Goal: Communication & Community: Connect with others

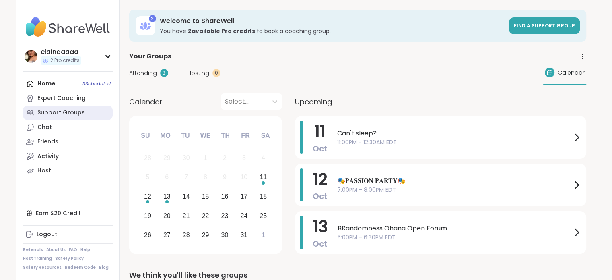
click at [47, 111] on div "Support Groups" at bounding box center [60, 113] width 47 height 8
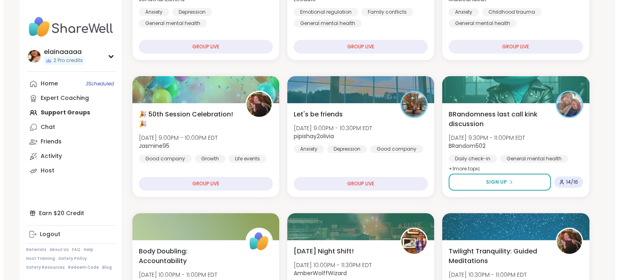
scroll to position [207, 0]
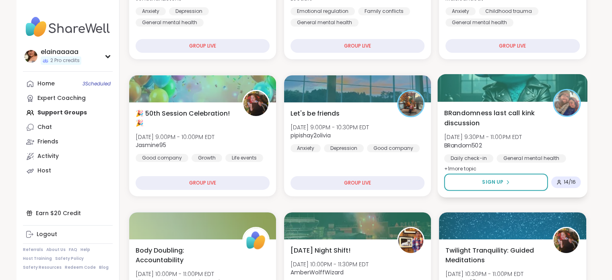
click at [536, 125] on span "BRandomness last call kink discussion" at bounding box center [494, 118] width 100 height 20
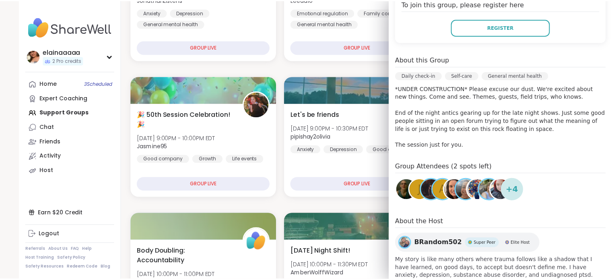
scroll to position [206, 0]
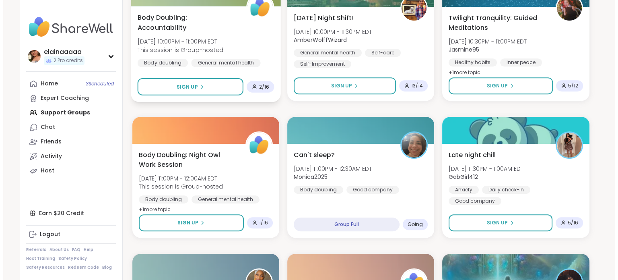
scroll to position [439, 0]
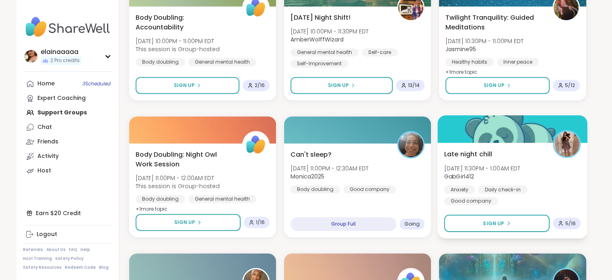
click at [520, 161] on div "Late night chill Sat, Oct 11 | 11:30PM - 1:00AM EDT GabGirl412 Anxiety Daily ch…" at bounding box center [512, 177] width 137 height 56
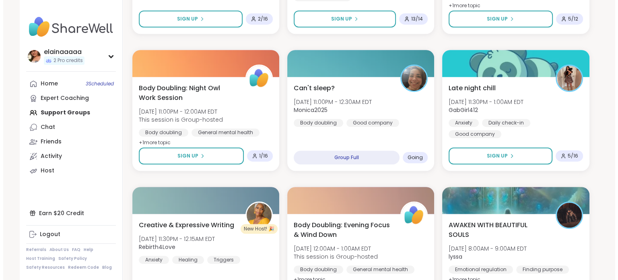
scroll to position [516, 0]
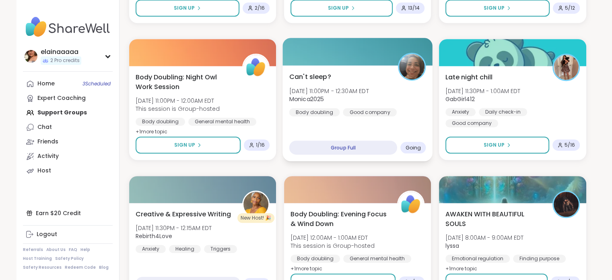
click at [329, 119] on div "Can't sleep? Sat, Oct 11 | 11:00PM - 12:30AM EDT Monica2025 Body doubling Good …" at bounding box center [357, 113] width 150 height 96
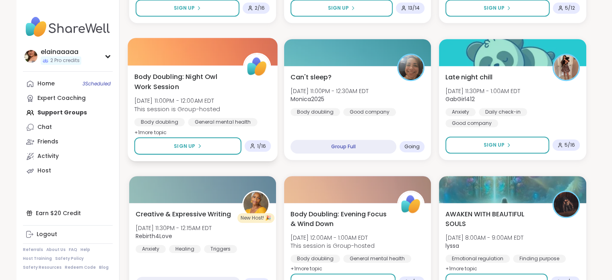
click at [234, 90] on div "Body Doubling: Night Owl Work Session Sat, Oct 11 | 11:00PM - 12:00AM EDT This …" at bounding box center [202, 105] width 137 height 66
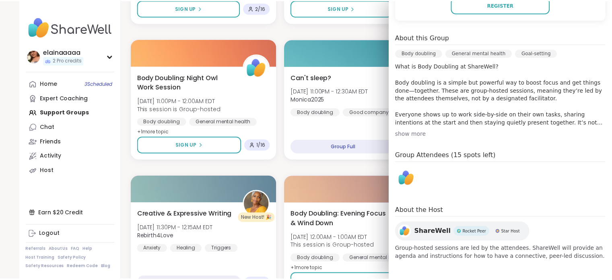
scroll to position [214, 0]
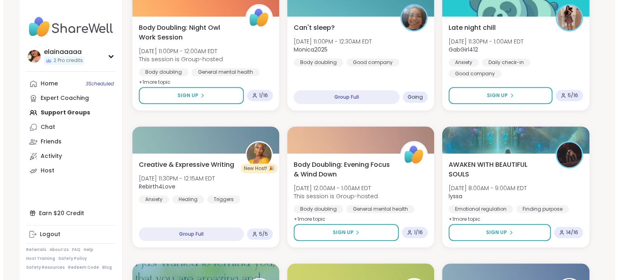
scroll to position [567, 0]
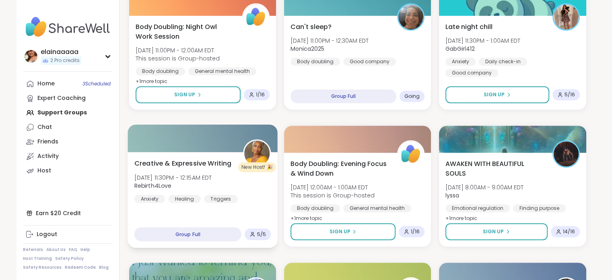
click at [233, 180] on div "Creative & Expressive Writing Sat, Oct 11 | 11:30PM - 12:15AM EDT Rebirth4Love …" at bounding box center [202, 180] width 137 height 44
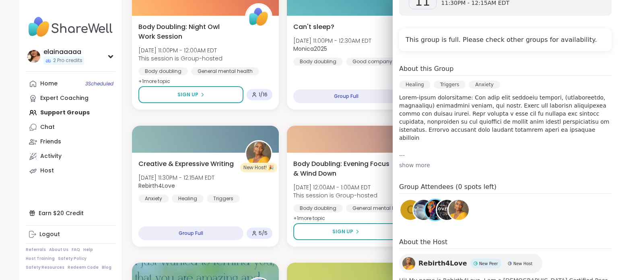
scroll to position [188, 0]
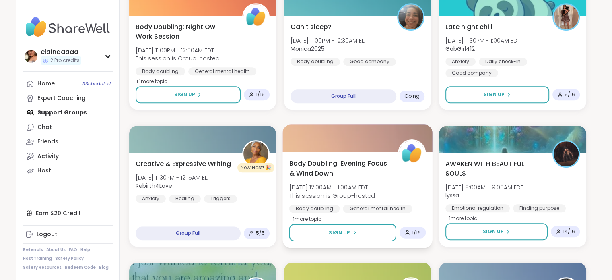
click at [345, 167] on span "Body Doubling: Evening Focus & Wind Down" at bounding box center [339, 168] width 100 height 20
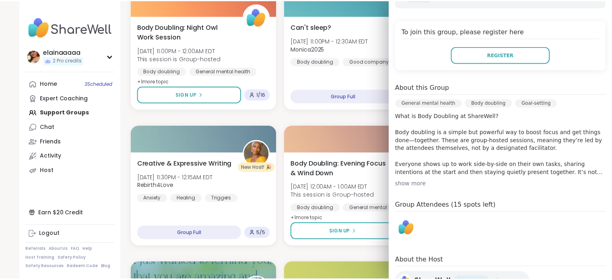
scroll to position [214, 0]
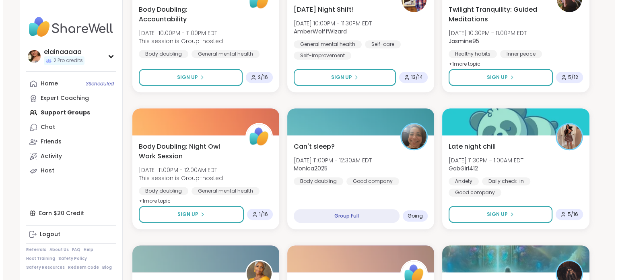
scroll to position [448, 0]
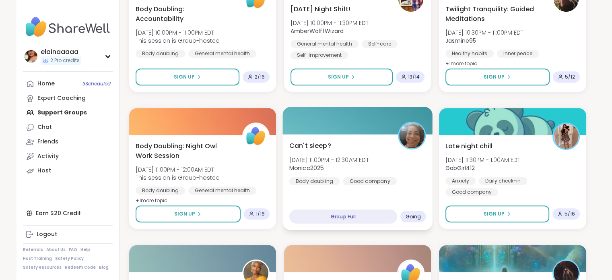
click at [388, 189] on div "Can't sleep? Sat, Oct 11 | 11:00PM - 12:30AM EDT Monica2025 Body doubling Good …" at bounding box center [357, 182] width 150 height 96
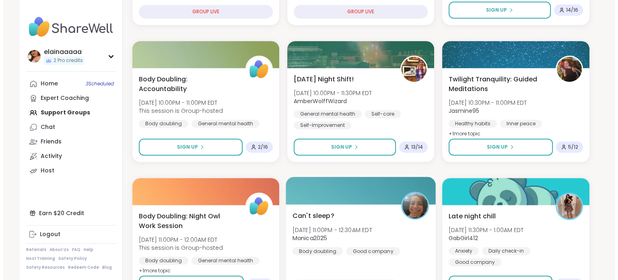
scroll to position [370, 0]
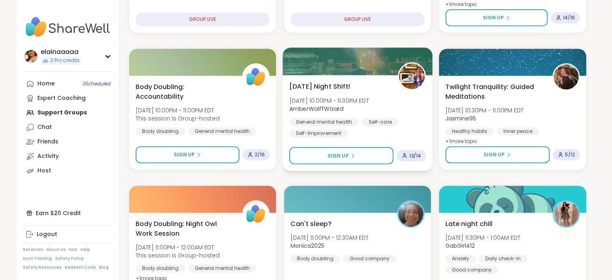
click at [398, 107] on div "Saturday Night Shift! Sat, Oct 11 | 10:00PM - 11:30PM EDT AmberWolffWizard Gene…" at bounding box center [357, 109] width 137 height 56
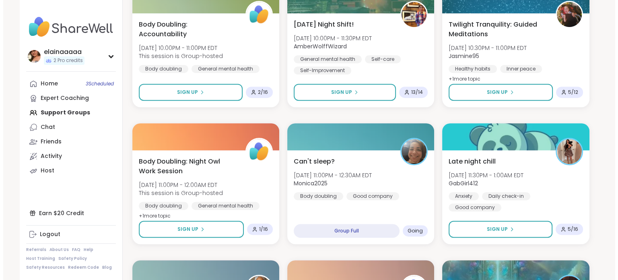
scroll to position [432, 0]
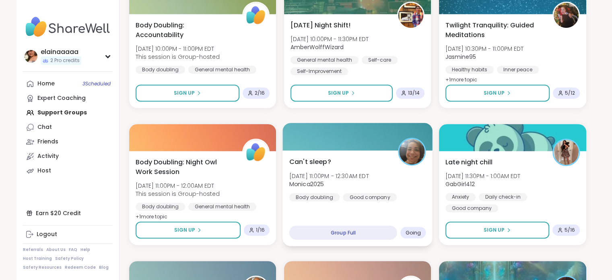
click at [387, 177] on div "Can't sleep? Sat, Oct 11 | 11:00PM - 12:30AM EDT Monica2025 Body doubling Good …" at bounding box center [357, 178] width 137 height 44
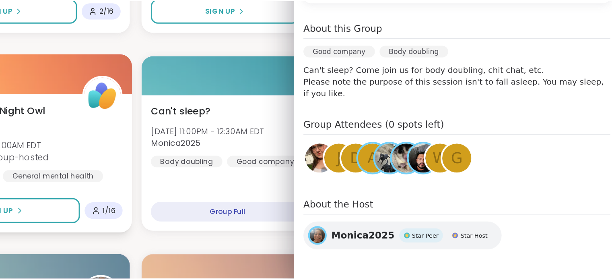
scroll to position [431, 0]
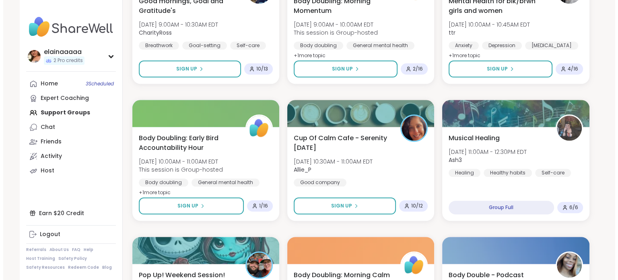
scroll to position [914, 0]
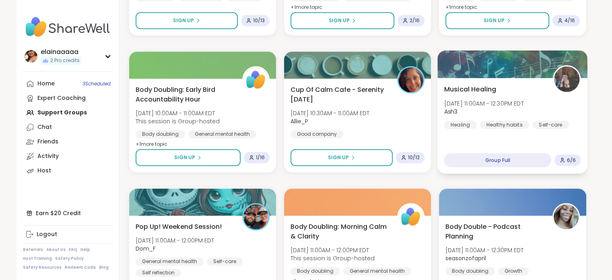
click at [483, 142] on div "Musical Healing Sun, Oct 12 | 11:00AM - 12:30PM EDT Ash3 Healing Healthy habits…" at bounding box center [513, 126] width 150 height 96
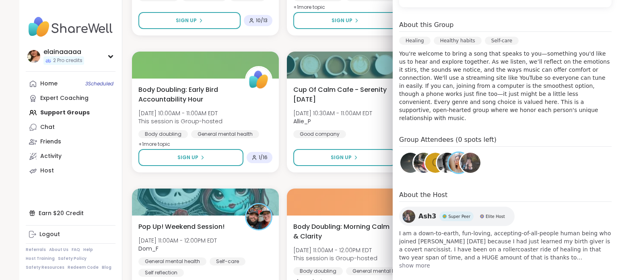
click at [267, 38] on div "You Are Not Alone With This™ Sat, Oct 11 | 8:00PM - 9:30PM EDT JonathanListens …" at bounding box center [360, 43] width 457 height 1625
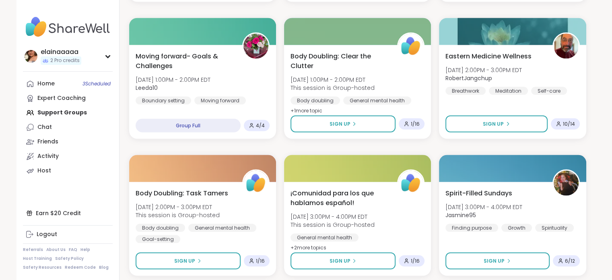
scroll to position [1523, 0]
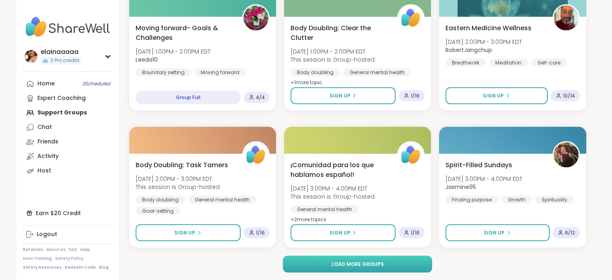
click at [352, 261] on span "Load more groups" at bounding box center [357, 263] width 52 height 7
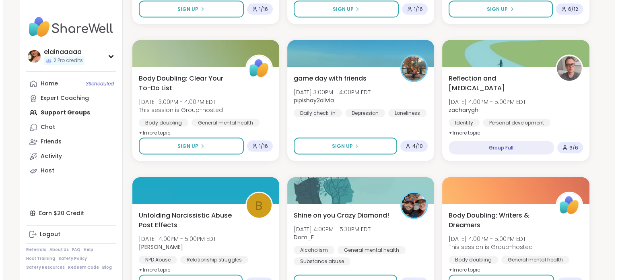
scroll to position [1749, 0]
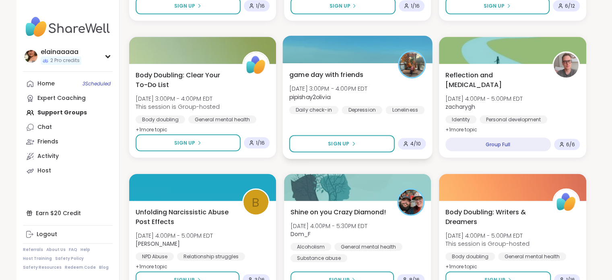
click at [320, 121] on div "game day with friends Sun, Oct 12 | 3:00PM - 4:00PM EDT pipishay2olivia Daily c…" at bounding box center [357, 111] width 150 height 96
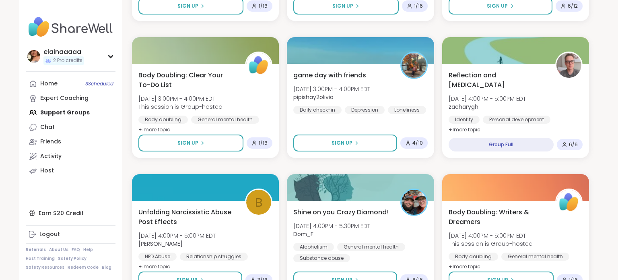
click at [294, 29] on div "You Are Not Alone With This™ Sat, Oct 11 | 8:00PM - 9:30PM EDT JonathanListens …" at bounding box center [360, 29] width 457 height 3266
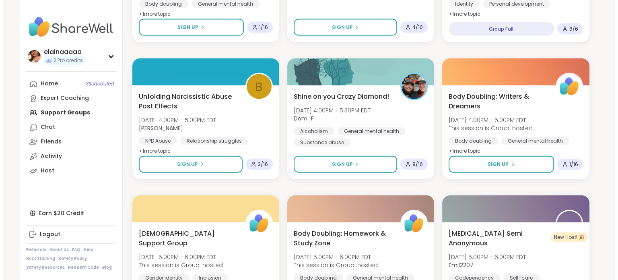
scroll to position [1865, 0]
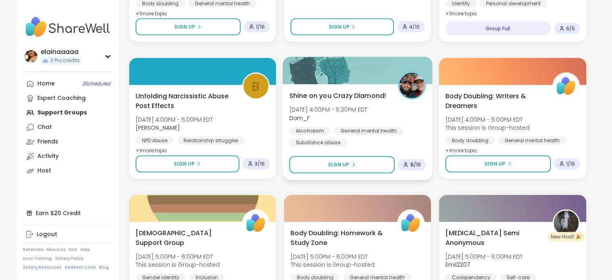
click at [357, 125] on div "Shine on you Crazy Diamond! Sun, Oct 12 | 4:00PM - 5:30PM EDT Dom_F Alcoholism …" at bounding box center [357, 118] width 137 height 56
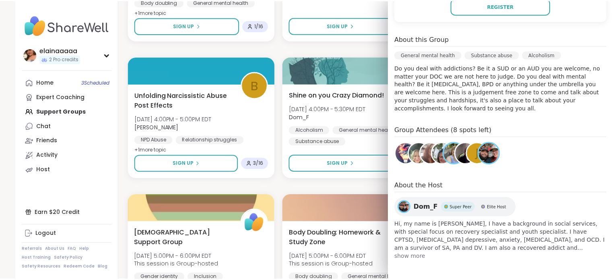
scroll to position [1865, 0]
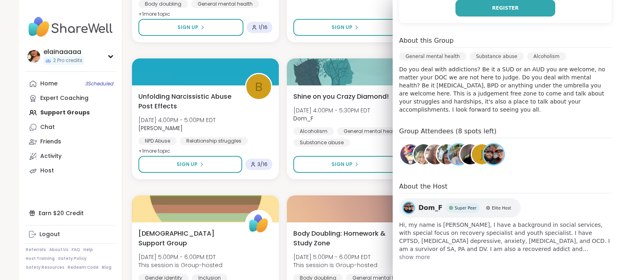
click at [492, 10] on span "Register" at bounding box center [505, 7] width 27 height 7
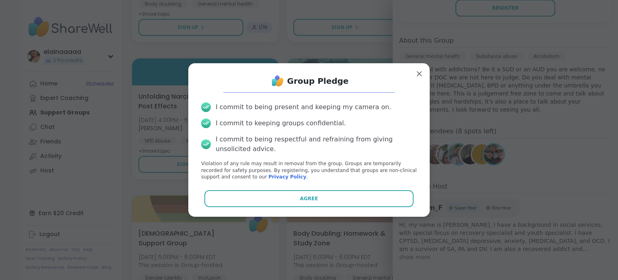
click at [409, 77] on div "Group Pledge" at bounding box center [309, 81] width 228 height 16
click at [302, 211] on div "Group Pledge I commit to being present and keeping my camera on. I commit to ke…" at bounding box center [308, 139] width 241 height 153
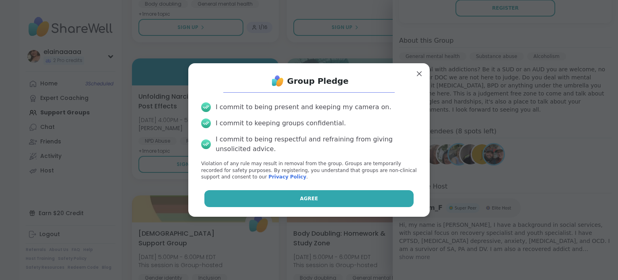
click at [306, 202] on button "Agree" at bounding box center [309, 198] width 210 height 17
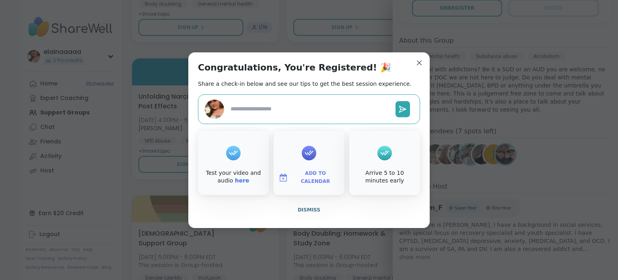
type textarea "*"
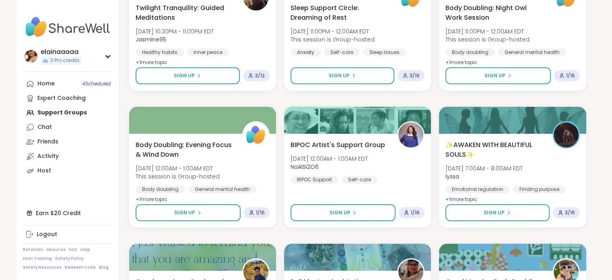
scroll to position [3164, 0]
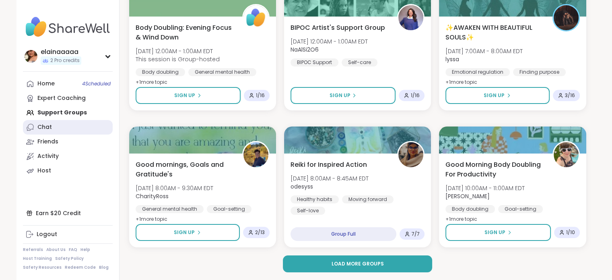
click at [44, 126] on div "Chat" at bounding box center [44, 127] width 14 height 8
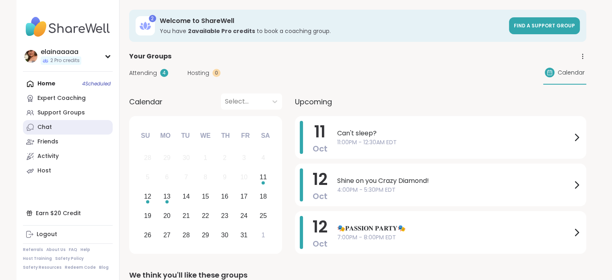
click at [48, 122] on link "Chat" at bounding box center [68, 127] width 90 height 14
click at [61, 111] on div "Support Groups" at bounding box center [60, 113] width 47 height 8
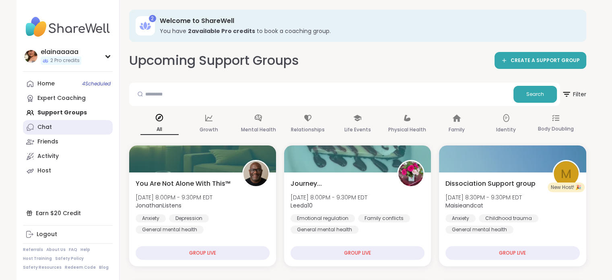
click at [48, 125] on div "Chat" at bounding box center [44, 127] width 14 height 8
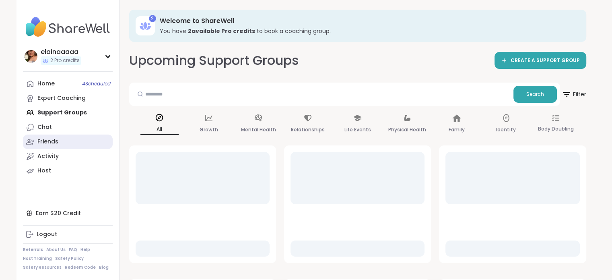
click at [57, 136] on link "Friends" at bounding box center [68, 141] width 90 height 14
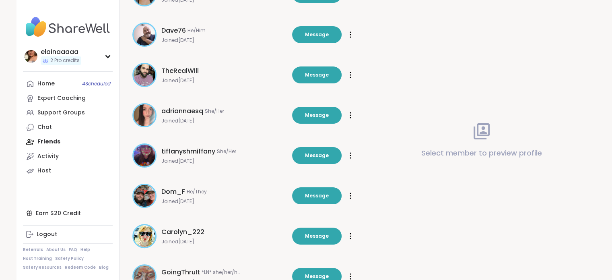
scroll to position [237, 0]
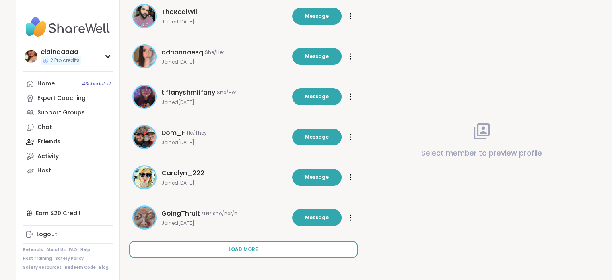
click at [243, 249] on span "Load more" at bounding box center [242, 248] width 29 height 7
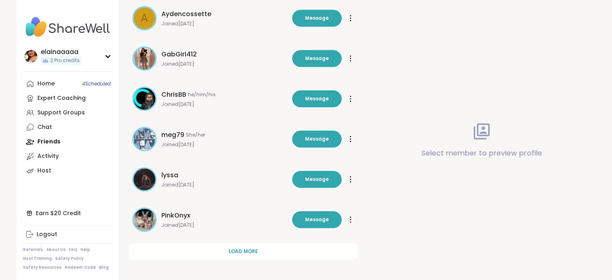
scroll to position [639, 0]
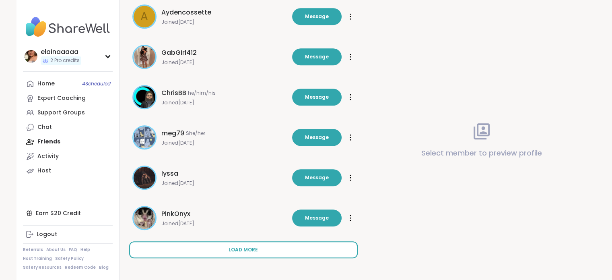
click at [223, 249] on button "Load more" at bounding box center [243, 249] width 228 height 17
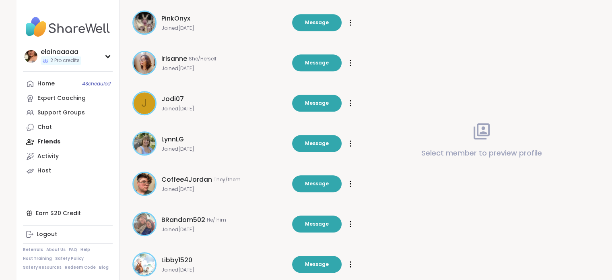
scroll to position [885, 0]
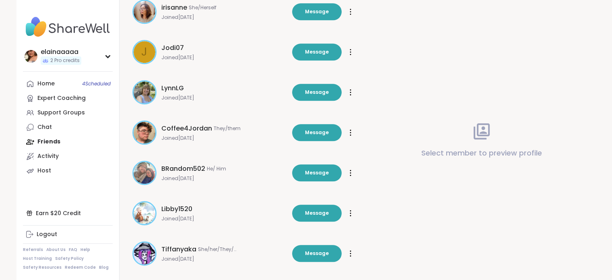
click at [183, 167] on span "BRandom502" at bounding box center [183, 169] width 44 height 10
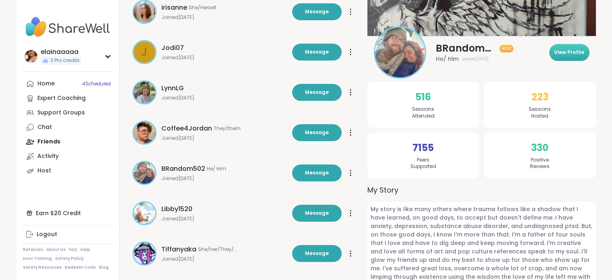
click at [561, 44] on button "View Profile" at bounding box center [569, 52] width 40 height 17
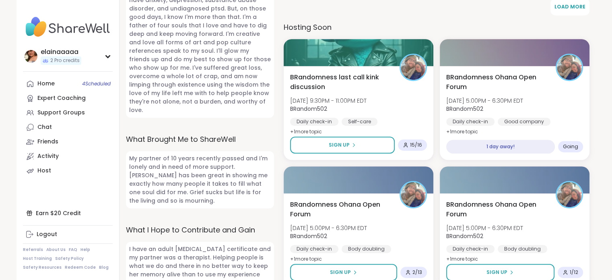
scroll to position [399, 0]
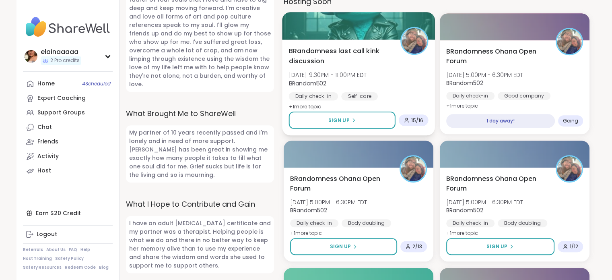
click at [381, 86] on div "BRandomness last call kink discussion Sat, Oct 11 | 9:30PM - 11:00PM EDT BRando…" at bounding box center [358, 79] width 140 height 66
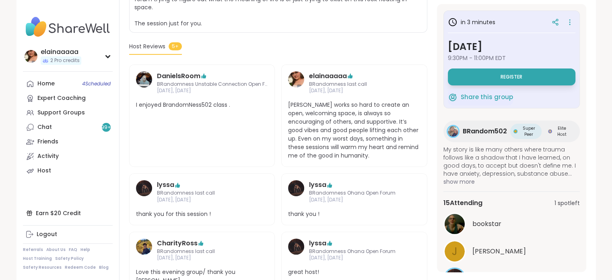
scroll to position [43, 0]
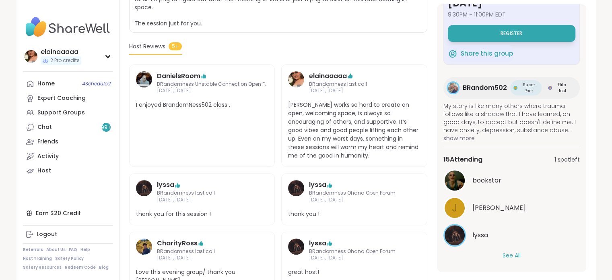
click at [504, 255] on button "See All" at bounding box center [511, 255] width 18 height 8
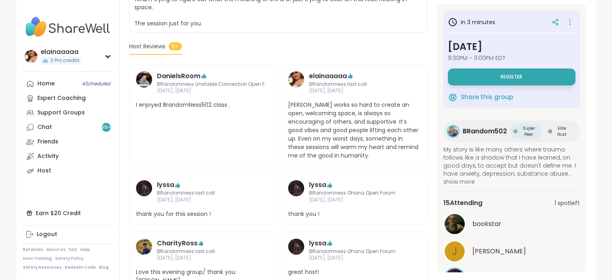
scroll to position [0, 0]
click at [354, 51] on div "Daily check-in | Self-care | General mental health BRandomness last call kink d…" at bounding box center [278, 91] width 298 height 400
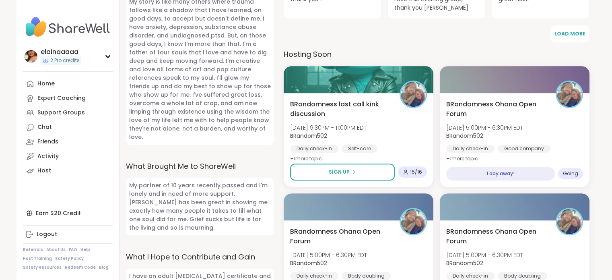
scroll to position [346, 0]
